Goal: Information Seeking & Learning: Learn about a topic

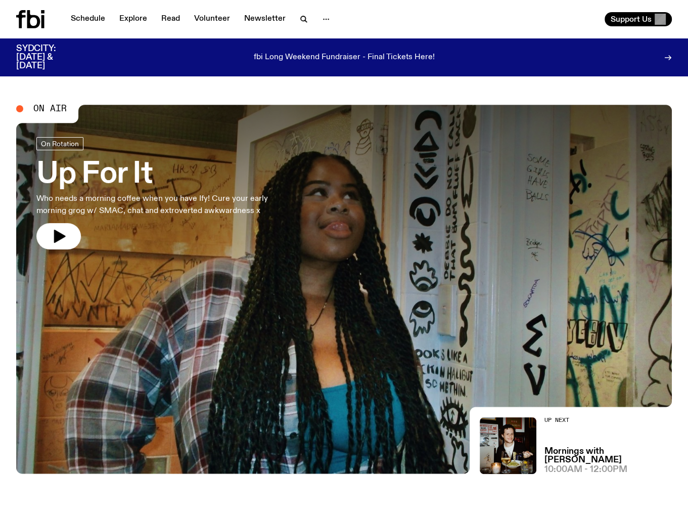
drag, startPoint x: 53, startPoint y: 239, endPoint x: 2, endPoint y: 205, distance: 61.1
click at [53, 239] on icon "button" at bounding box center [59, 236] width 16 height 16
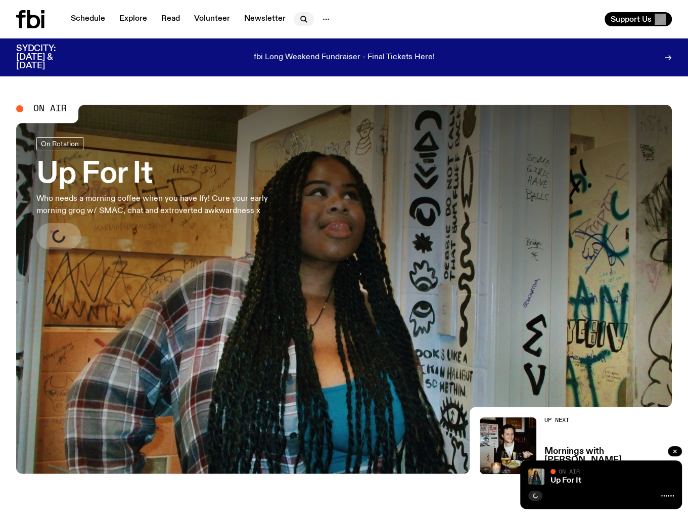
click at [299, 18] on icon "button" at bounding box center [304, 19] width 12 height 12
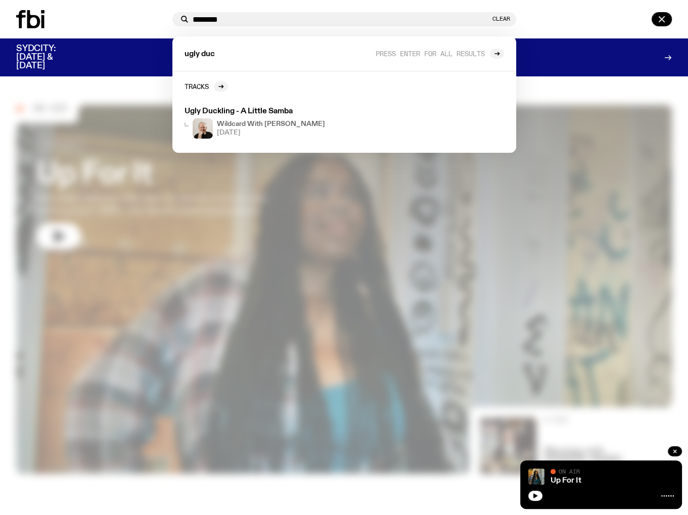
type input "********"
click at [33, 25] on icon at bounding box center [30, 19] width 28 height 18
click at [32, 22] on icon at bounding box center [30, 19] width 28 height 18
click at [498, 16] on button "Clear" at bounding box center [501, 19] width 18 height 6
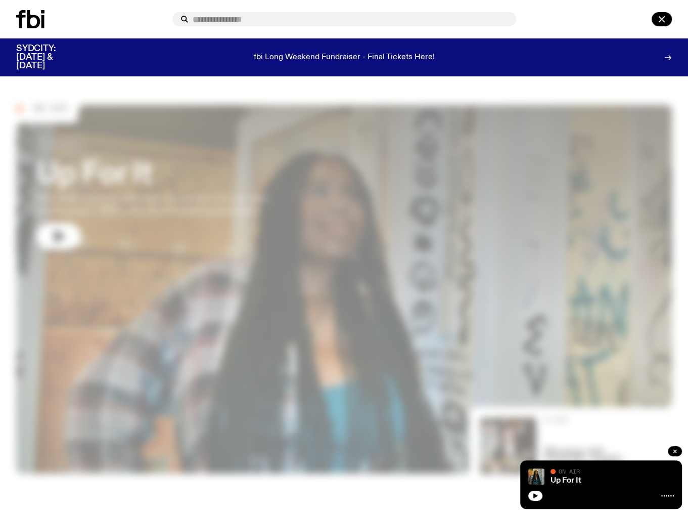
click at [38, 20] on icon at bounding box center [33, 19] width 13 height 18
click at [30, 12] on icon at bounding box center [30, 19] width 28 height 18
click at [664, 13] on icon "button" at bounding box center [662, 19] width 12 height 12
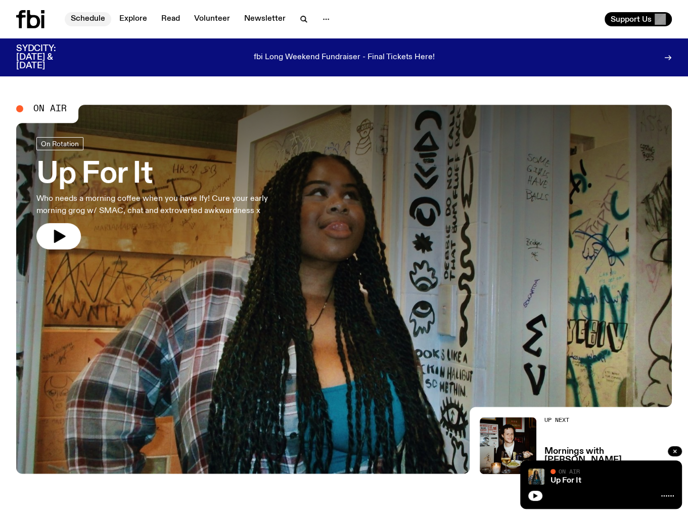
click at [96, 19] on link "Schedule" at bounding box center [88, 19] width 47 height 14
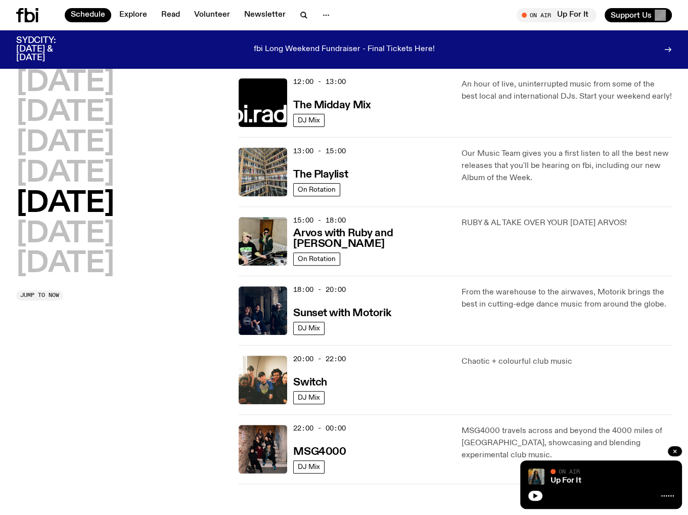
scroll to position [248, 0]
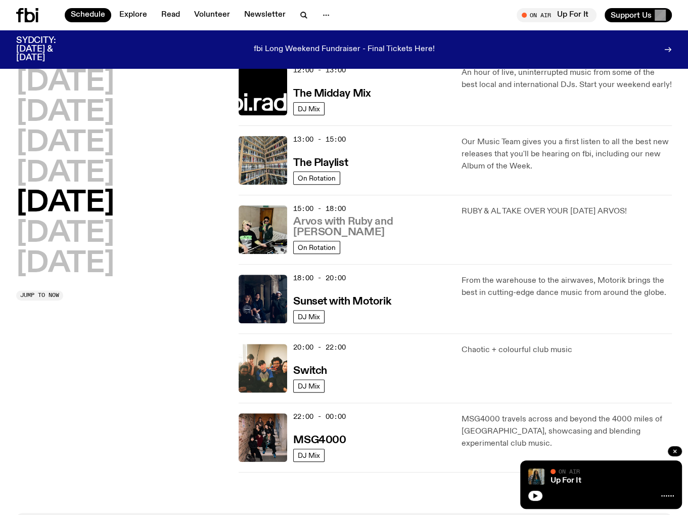
click at [356, 227] on h3 "Arvos with Ruby and Al" at bounding box center [371, 226] width 156 height 21
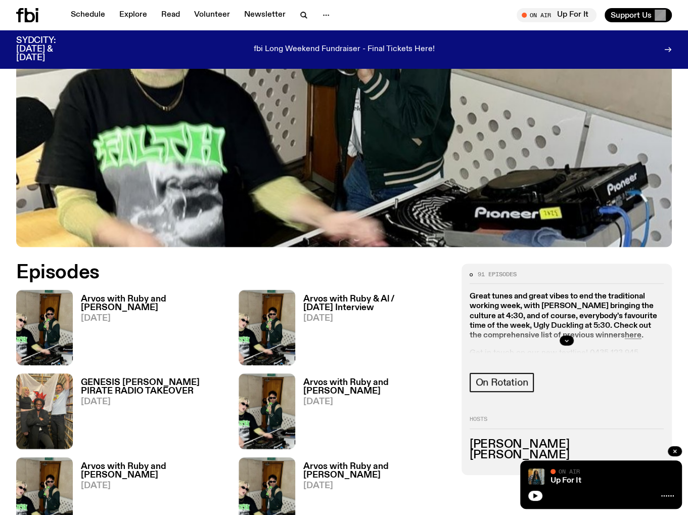
scroll to position [301, 0]
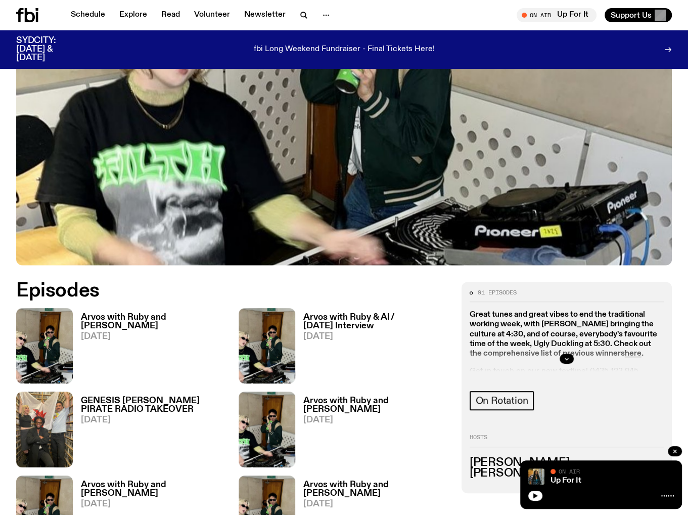
click at [621, 342] on div at bounding box center [567, 358] width 194 height 32
click at [618, 342] on div at bounding box center [567, 358] width 194 height 32
click at [566, 355] on icon "button" at bounding box center [567, 358] width 6 height 6
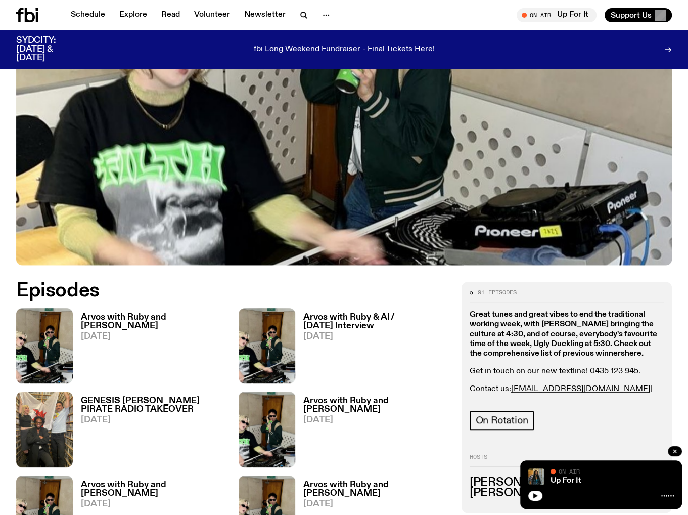
click at [625, 349] on strong "here" at bounding box center [633, 353] width 17 height 8
